Goal: Transaction & Acquisition: Purchase product/service

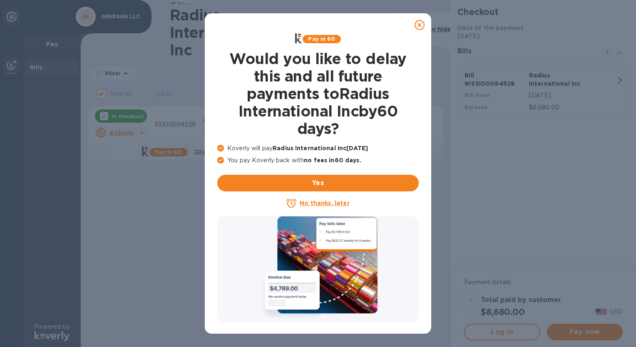
click at [319, 203] on u "No thanks, later" at bounding box center [325, 203] width 50 height 7
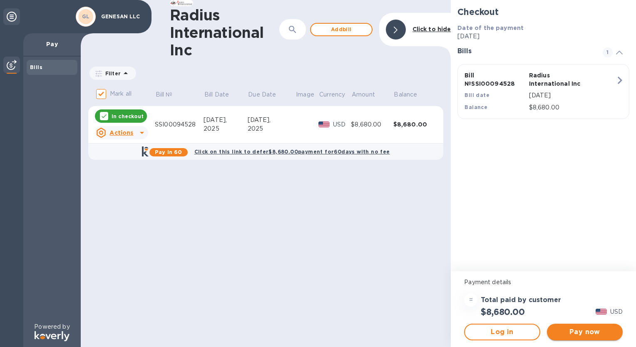
click at [590, 335] on span "Pay now" at bounding box center [585, 332] width 62 height 10
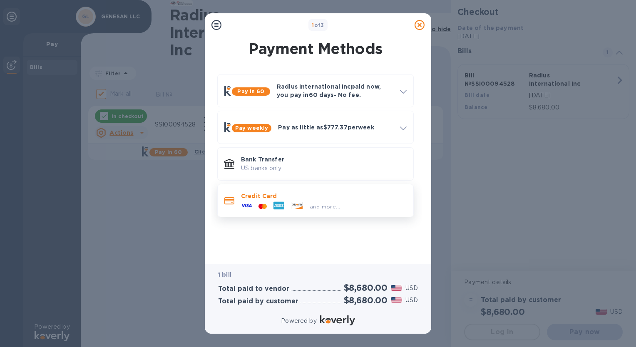
click at [236, 207] on div at bounding box center [229, 200] width 17 height 15
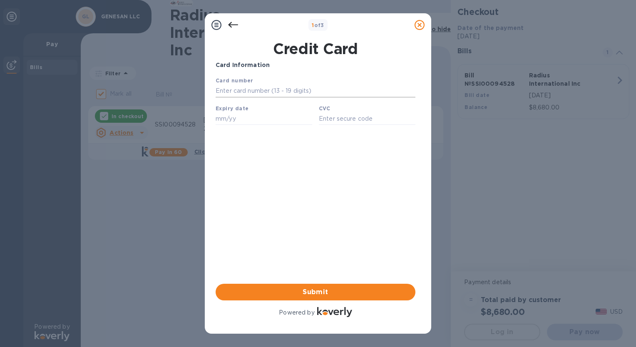
click at [238, 91] on input "text" at bounding box center [316, 91] width 200 height 12
type input "[CREDIT_CARD_NUMBER]"
click at [221, 122] on input "text" at bounding box center [264, 118] width 97 height 12
type input "09/25"
click at [325, 120] on input "text" at bounding box center [367, 118] width 97 height 12
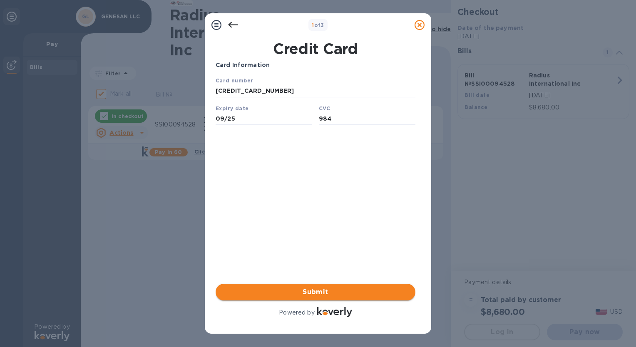
type input "984"
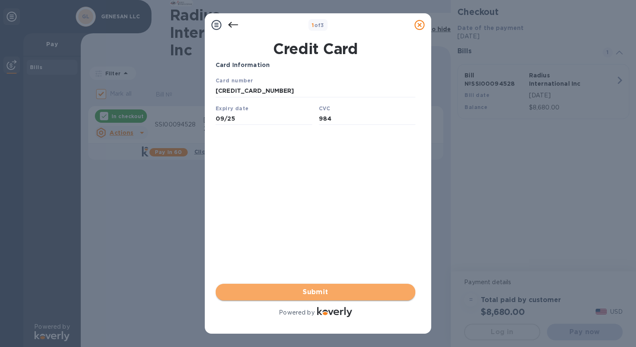
click at [343, 291] on span "Submit" at bounding box center [315, 292] width 187 height 10
click at [302, 292] on span "Submit" at bounding box center [315, 292] width 187 height 10
click at [308, 294] on span "Submit" at bounding box center [315, 292] width 187 height 10
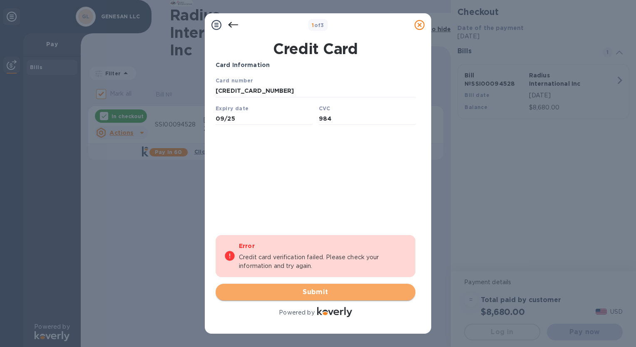
click at [311, 291] on span "Submit" at bounding box center [315, 292] width 187 height 10
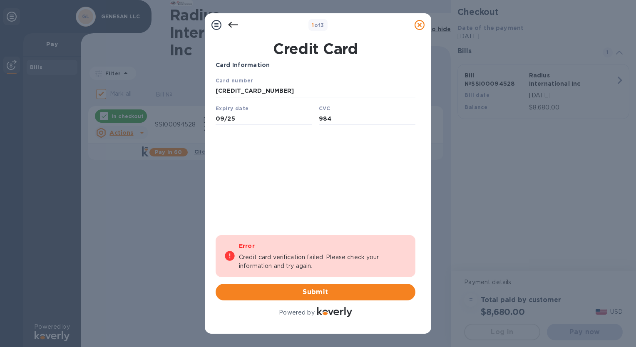
click at [308, 144] on div "Card Information Your browser does not support iframes Error Credit card verifi…" at bounding box center [316, 190] width 200 height 258
click at [309, 179] on div "Card Information Your browser does not support iframes Error Credit card verifi…" at bounding box center [316, 190] width 200 height 258
click at [320, 192] on div "Card Information Your browser does not support iframes Error Credit card verifi…" at bounding box center [316, 190] width 200 height 258
